Goal: Task Accomplishment & Management: Manage account settings

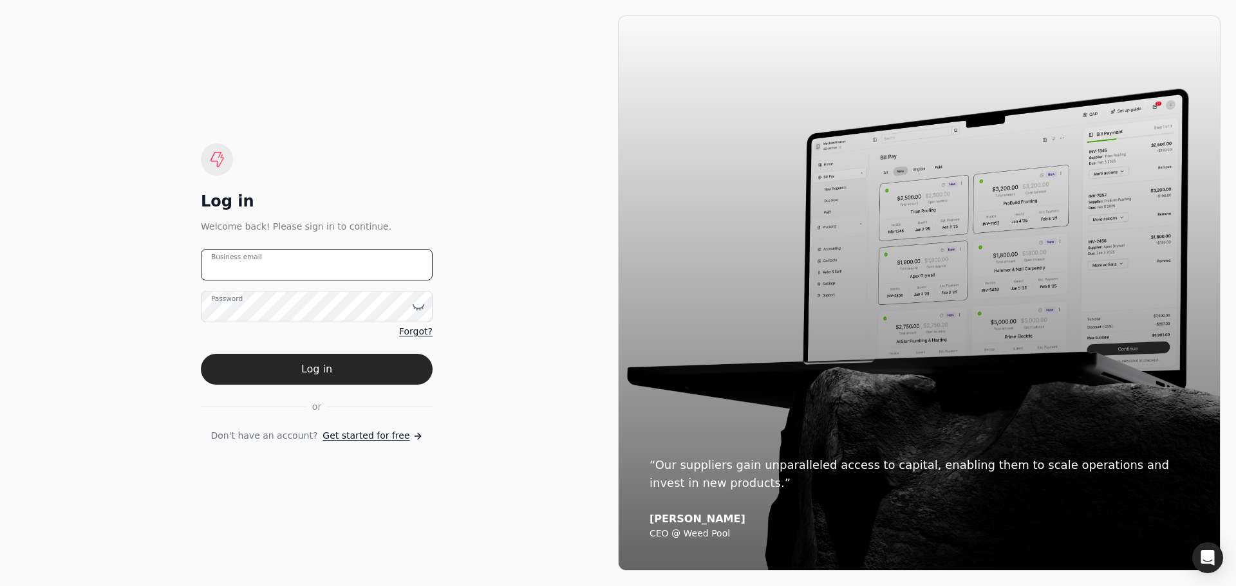
click at [278, 265] on email "Business email" at bounding box center [317, 265] width 232 height 32
type email "[PERSON_NAME][EMAIL_ADDRESS][DOMAIN_NAME]"
click at [201, 354] on button "Log in" at bounding box center [317, 369] width 232 height 31
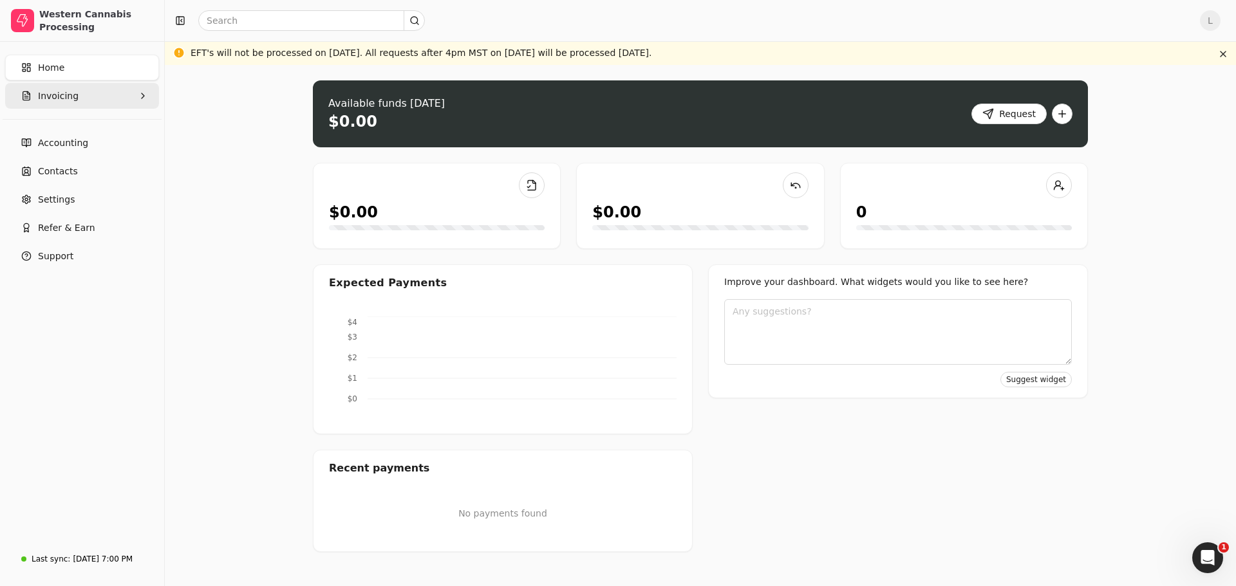
click at [74, 97] on button "Invoicing" at bounding box center [82, 96] width 154 height 26
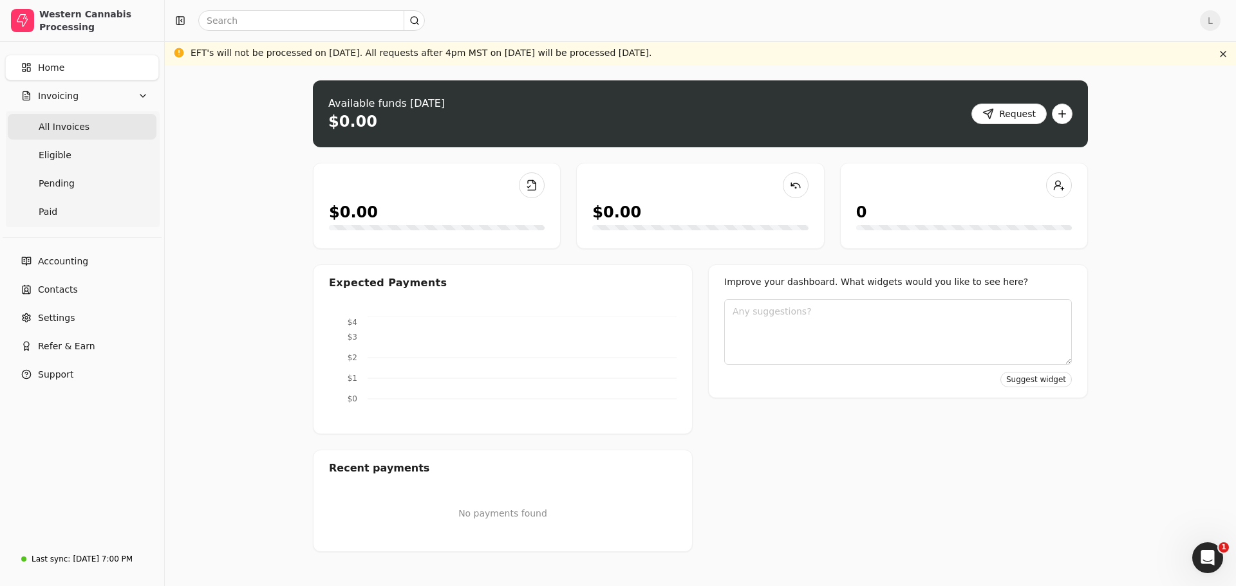
click at [73, 118] on Invoices "All Invoices" at bounding box center [82, 127] width 149 height 26
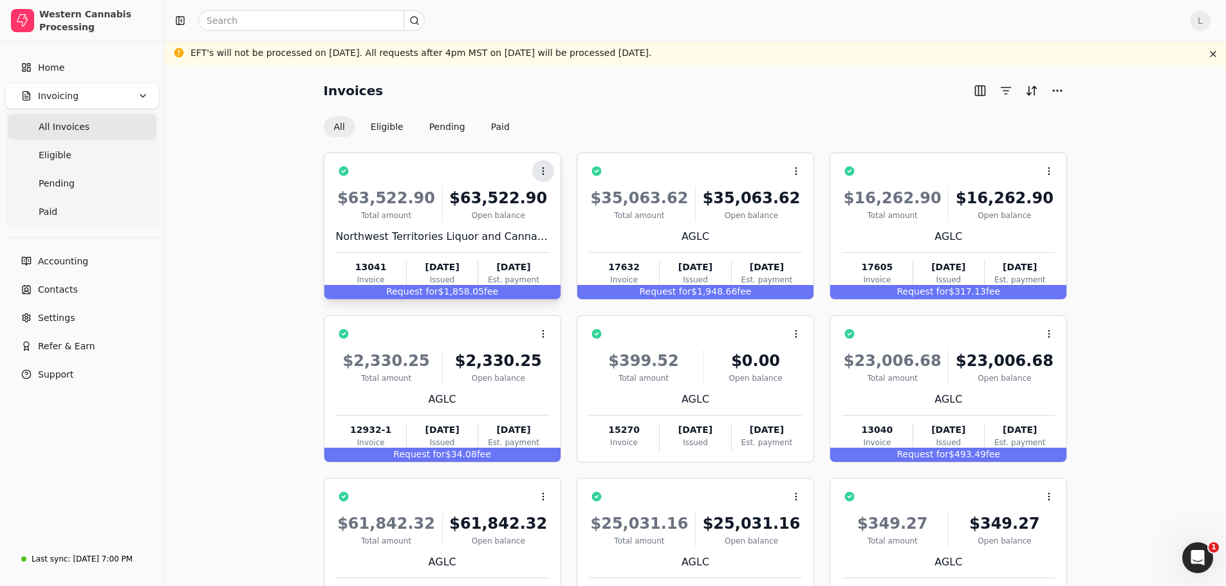
click at [553, 169] on button "Context Menu Button" at bounding box center [543, 171] width 22 height 22
click at [546, 169] on icon at bounding box center [543, 171] width 10 height 10
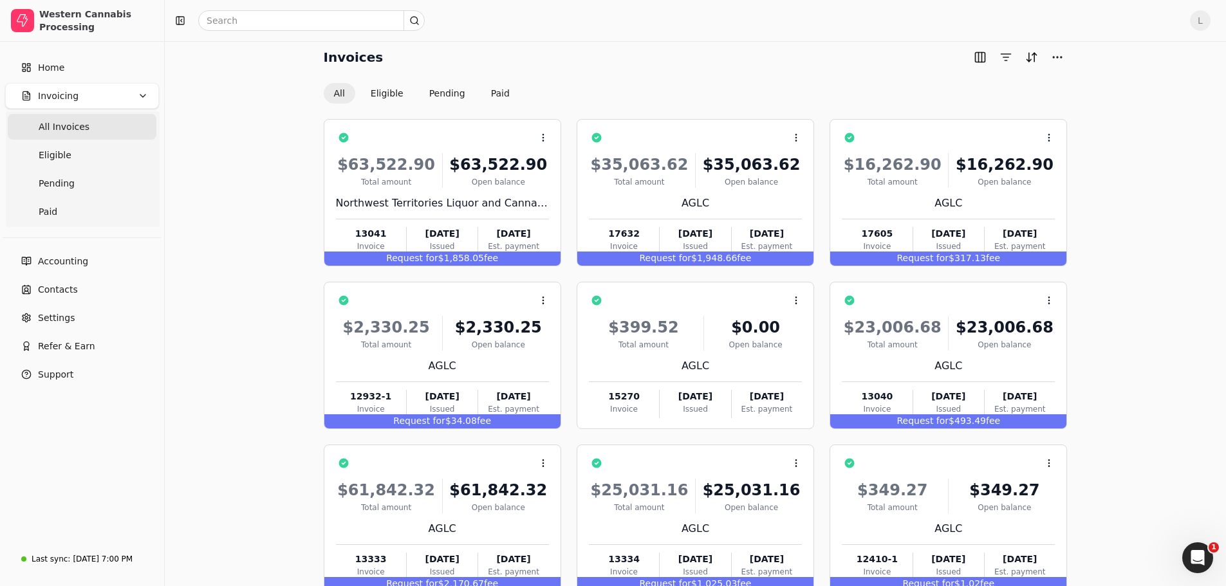
scroll to position [111, 0]
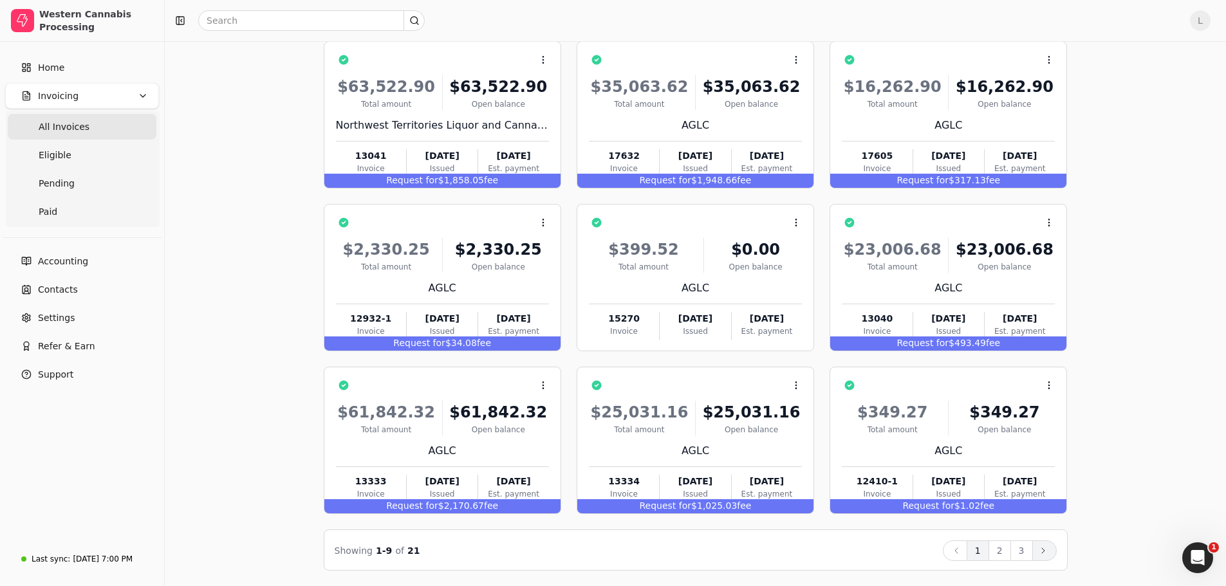
click at [1048, 552] on icon at bounding box center [1043, 551] width 10 height 10
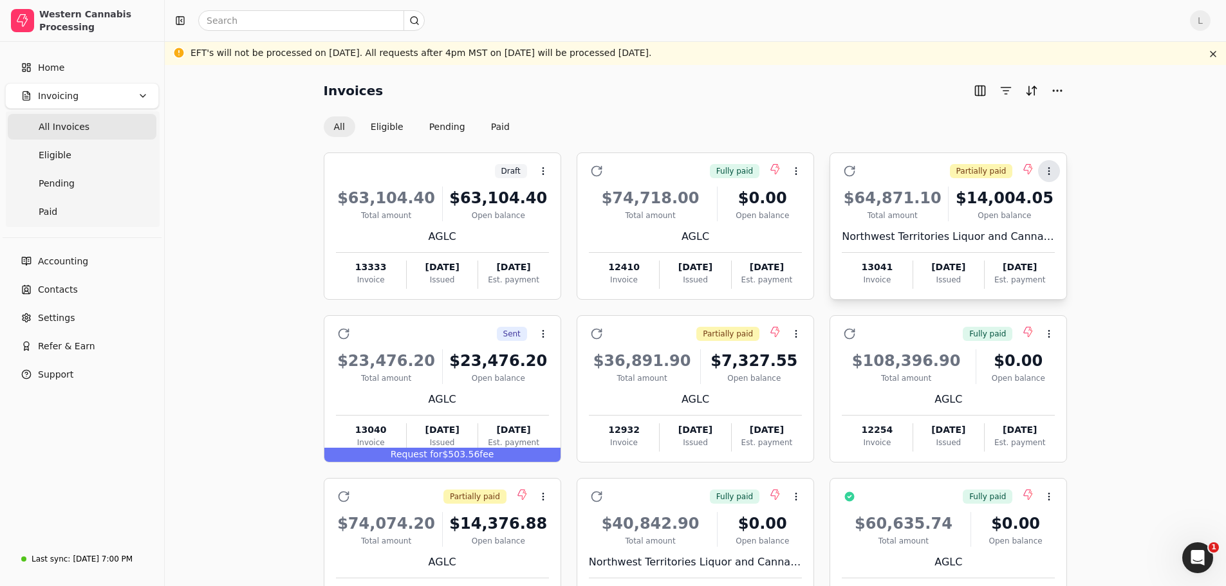
click at [1043, 163] on button "Context Menu Button" at bounding box center [1049, 171] width 22 height 22
click at [1068, 227] on span "Settle" at bounding box center [1070, 233] width 26 height 14
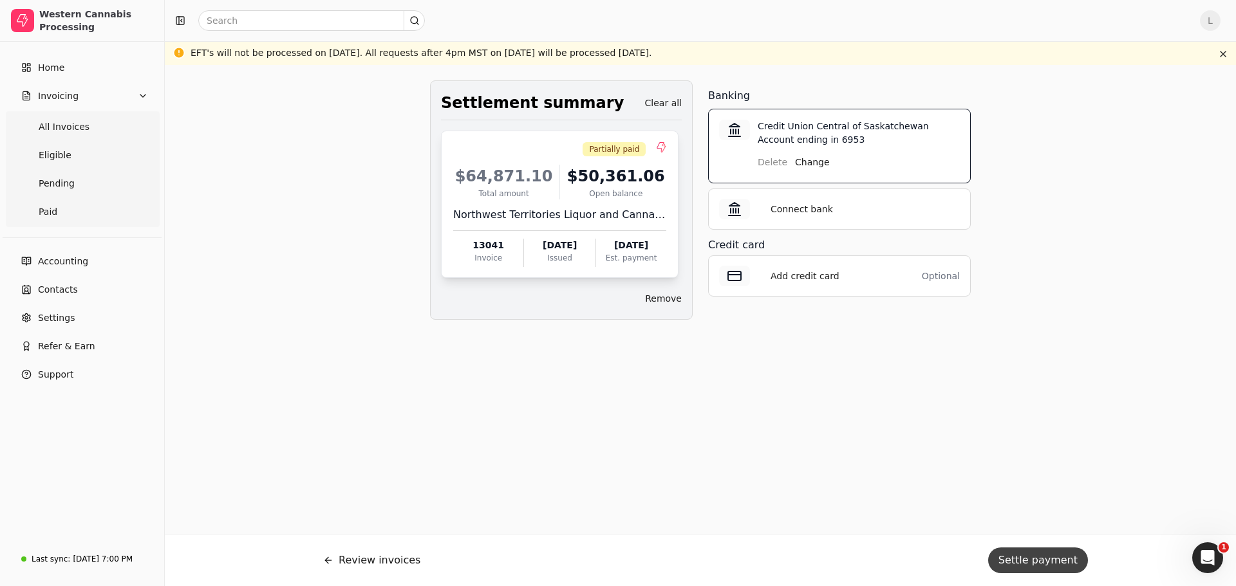
click at [1043, 560] on button "Settle payment" at bounding box center [1038, 561] width 100 height 26
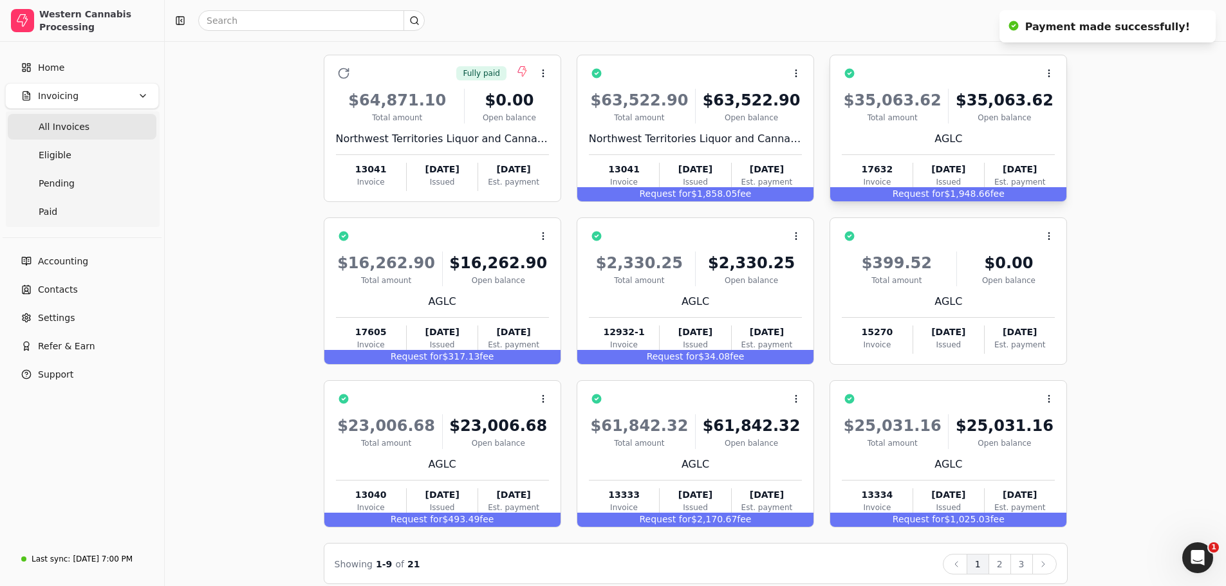
scroll to position [111, 0]
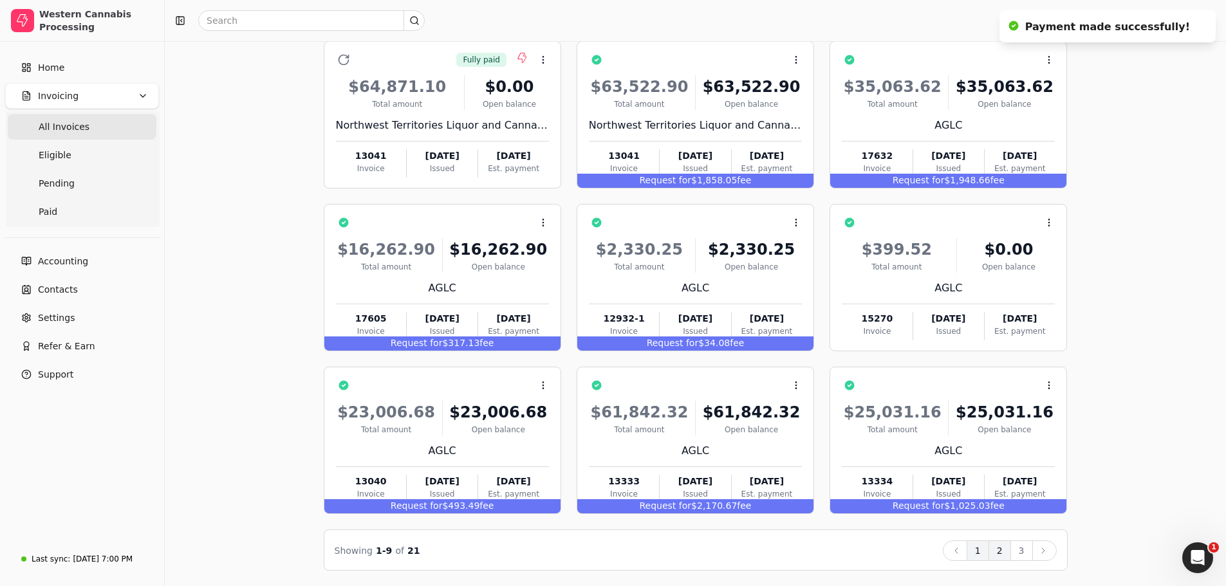
click at [1001, 553] on button "2" at bounding box center [1000, 551] width 23 height 21
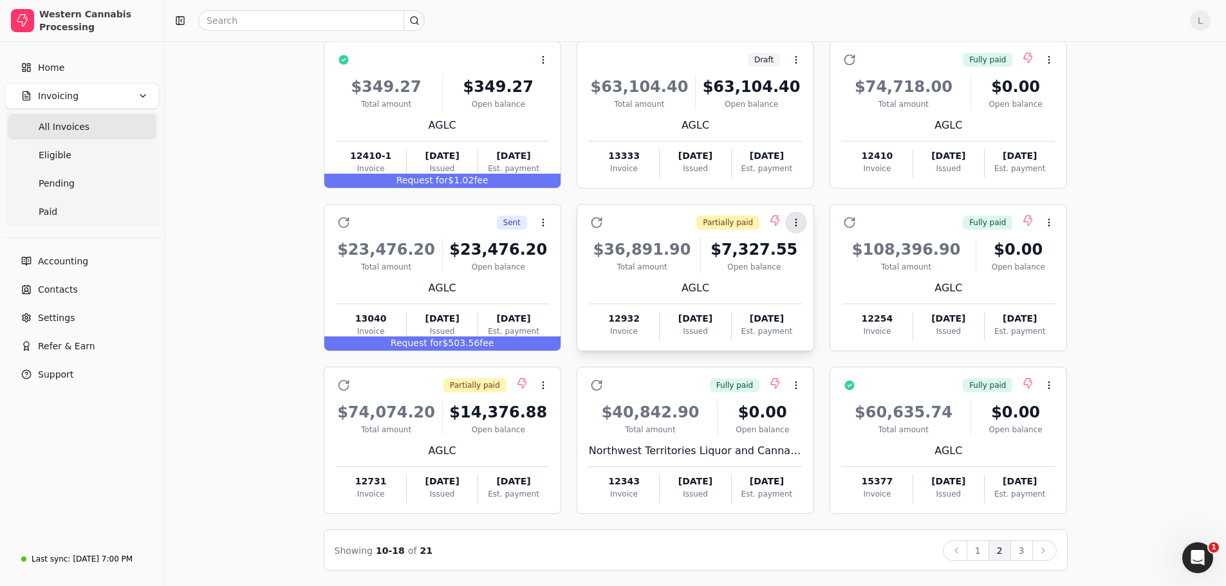
click at [794, 216] on button "Context Menu Button" at bounding box center [796, 223] width 22 height 22
click at [831, 286] on li "Settle" at bounding box center [858, 284] width 158 height 24
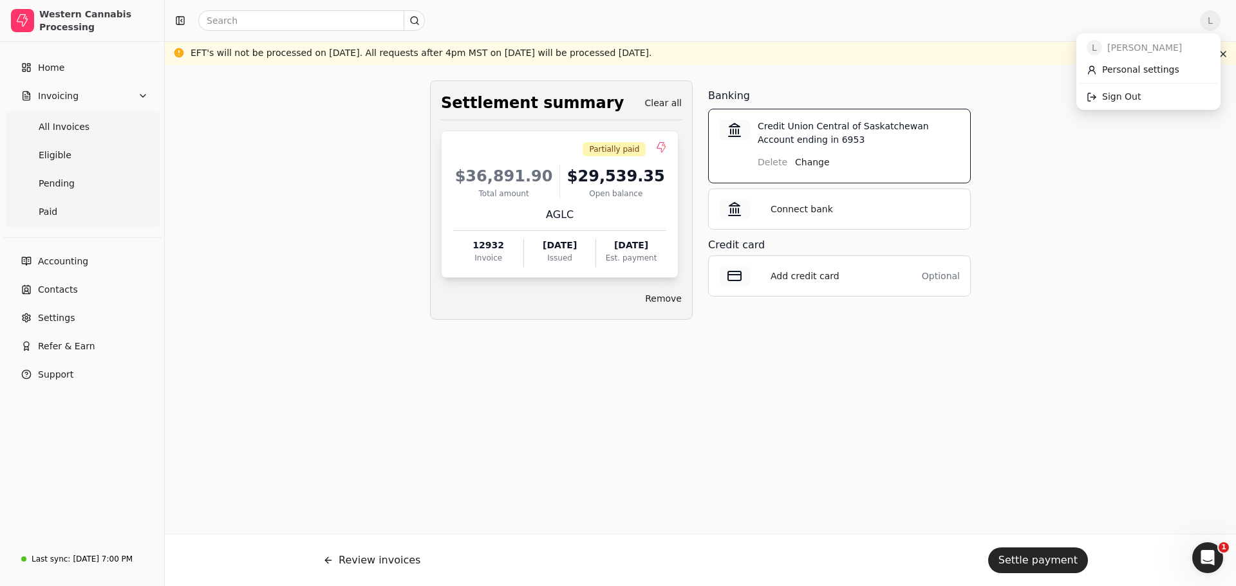
click at [1200, 19] on span "L" at bounding box center [1210, 20] width 21 height 21
click at [1119, 98] on span "Sign Out" at bounding box center [1121, 97] width 39 height 14
